Goal: Task Accomplishment & Management: Use online tool/utility

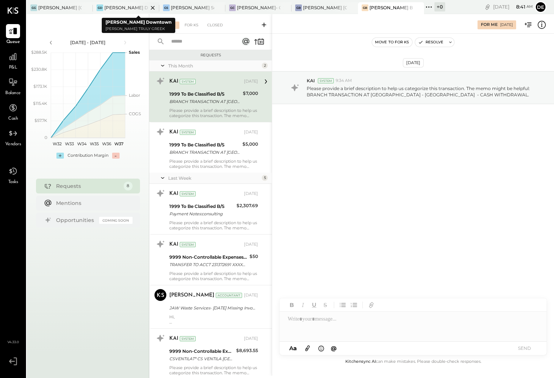
click at [122, 7] on div "[PERSON_NAME] Downtown" at bounding box center [125, 7] width 43 height 6
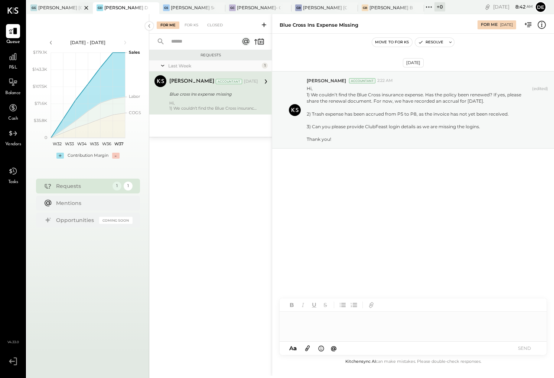
click at [60, 9] on div "[PERSON_NAME] [GEOGRAPHIC_DATA]" at bounding box center [59, 7] width 43 height 6
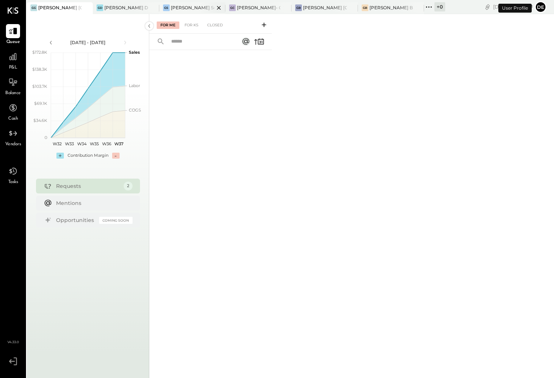
click at [187, 4] on div "[PERSON_NAME] Seaport" at bounding box center [192, 7] width 43 height 6
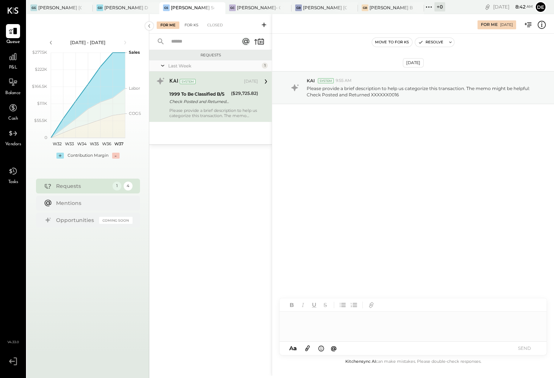
click at [187, 22] on div "For KS" at bounding box center [191, 25] width 21 height 7
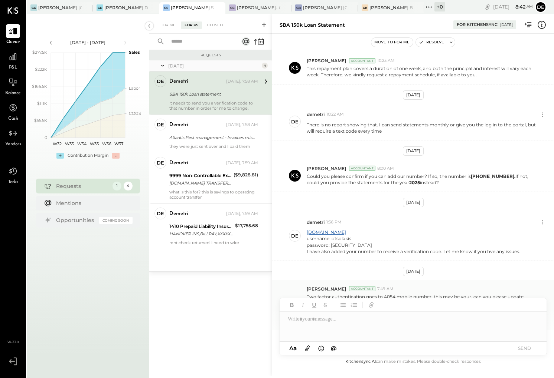
scroll to position [292, 0]
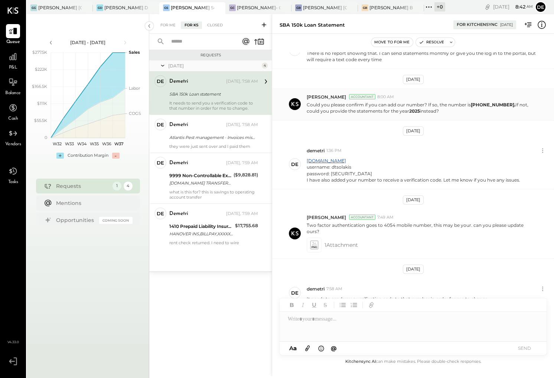
drag, startPoint x: 481, startPoint y: 105, endPoint x: 500, endPoint y: 105, distance: 18.6
click at [499, 106] on b "[PHONE_NUMBER]." at bounding box center [493, 105] width 45 height 6
drag, startPoint x: 505, startPoint y: 105, endPoint x: 472, endPoint y: 106, distance: 33.1
click at [472, 106] on b "[PHONE_NUMBER]." at bounding box center [493, 105] width 45 height 6
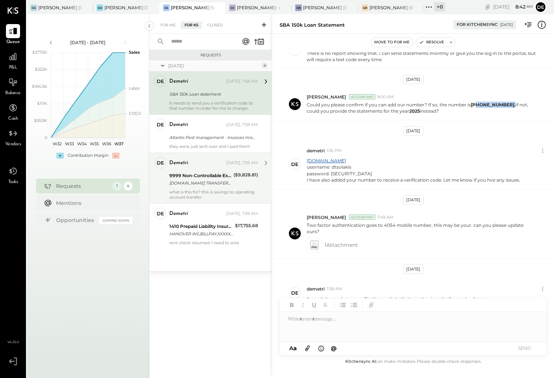
copy b "424) 653-6374"
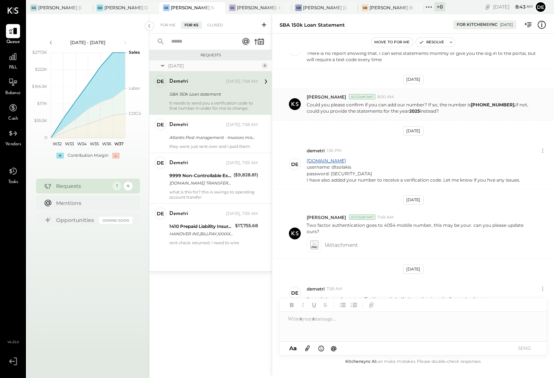
drag, startPoint x: 509, startPoint y: 106, endPoint x: 504, endPoint y: 105, distance: 5.2
click at [508, 106] on p "Could you please confirm if you can add our number? If so, the number is [PHONE…" at bounding box center [420, 108] width 229 height 13
drag, startPoint x: 470, startPoint y: 105, endPoint x: 504, endPoint y: 105, distance: 34.1
click at [504, 105] on b "[PHONE_NUMBER]." at bounding box center [493, 105] width 45 height 6
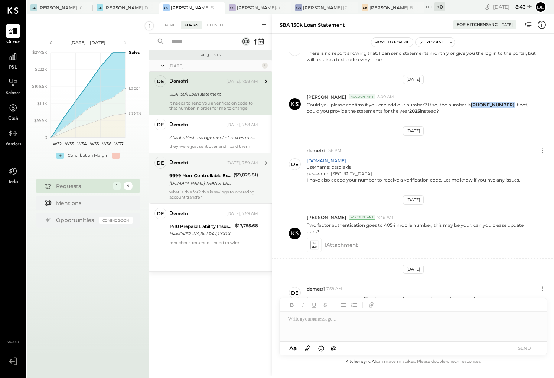
copy b "[PHONE_NUMBER]"
